Goal: Task Accomplishment & Management: Complete application form

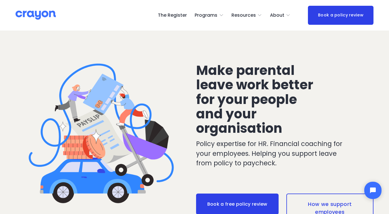
click at [183, 16] on link "The Register" at bounding box center [172, 15] width 29 height 9
